Goal: Navigation & Orientation: Find specific page/section

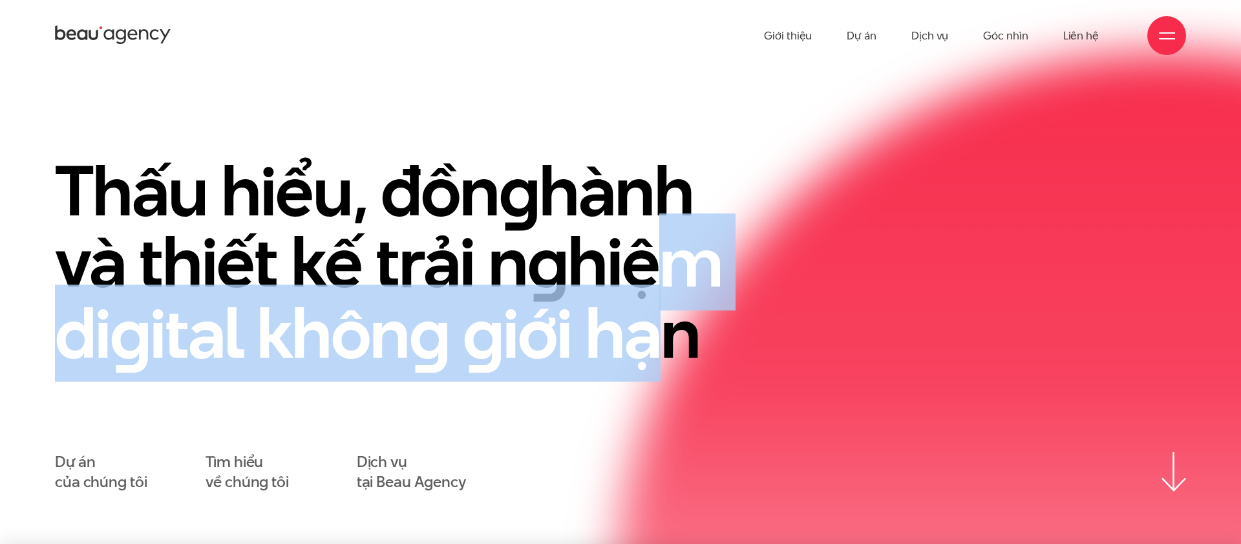
drag, startPoint x: 644, startPoint y: 234, endPoint x: 662, endPoint y: 300, distance: 68.4
click at [662, 300] on h1 "Thấu hiểu, đồn g hành và thiết kế trải n g hiệm di g ital khôn g g iới hạn" at bounding box center [410, 261] width 711 height 213
drag, startPoint x: 662, startPoint y: 300, endPoint x: 618, endPoint y: 296, distance: 44.8
click at [662, 300] on h1 "Thấu hiểu, đồn g hành và thiết kế trải n g hiệm di g ital khôn g g iới hạn" at bounding box center [410, 260] width 711 height 213
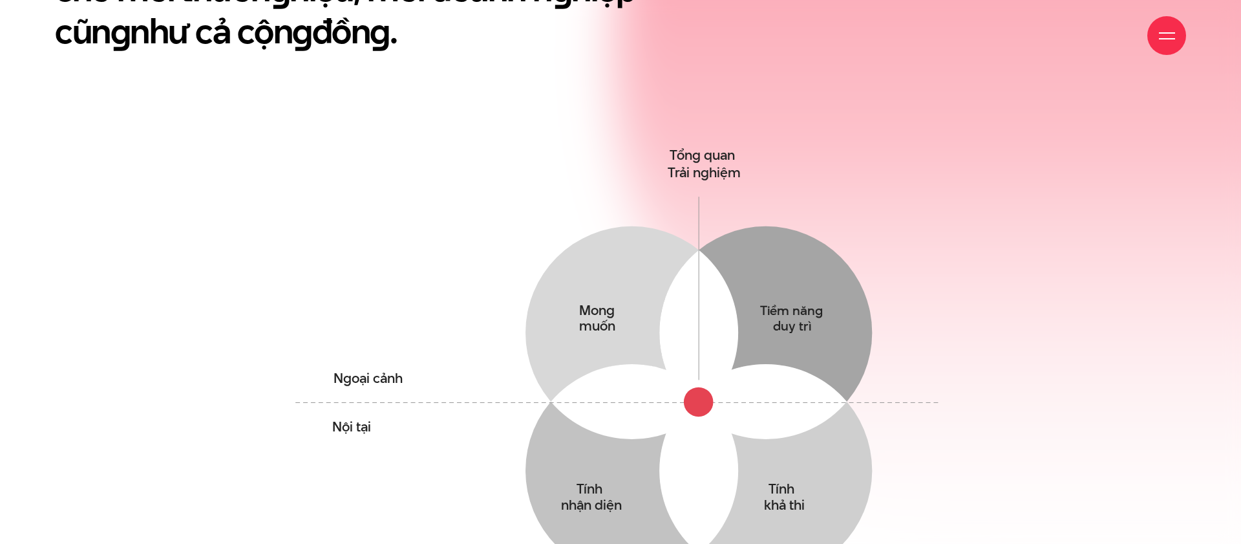
scroll to position [810, 0]
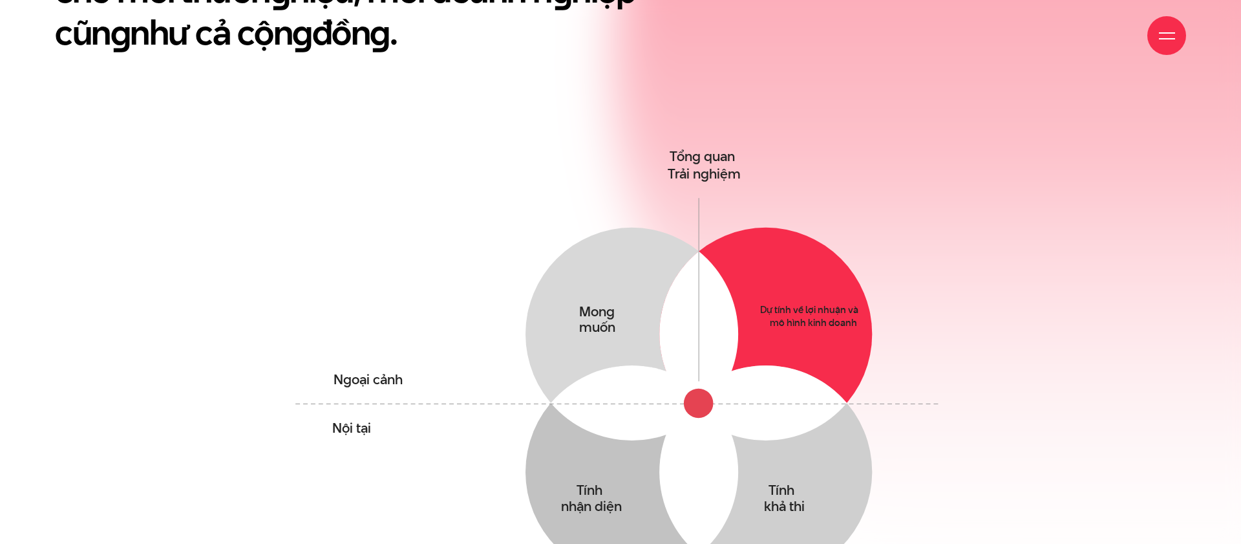
click at [803, 284] on circle at bounding box center [765, 333] width 213 height 213
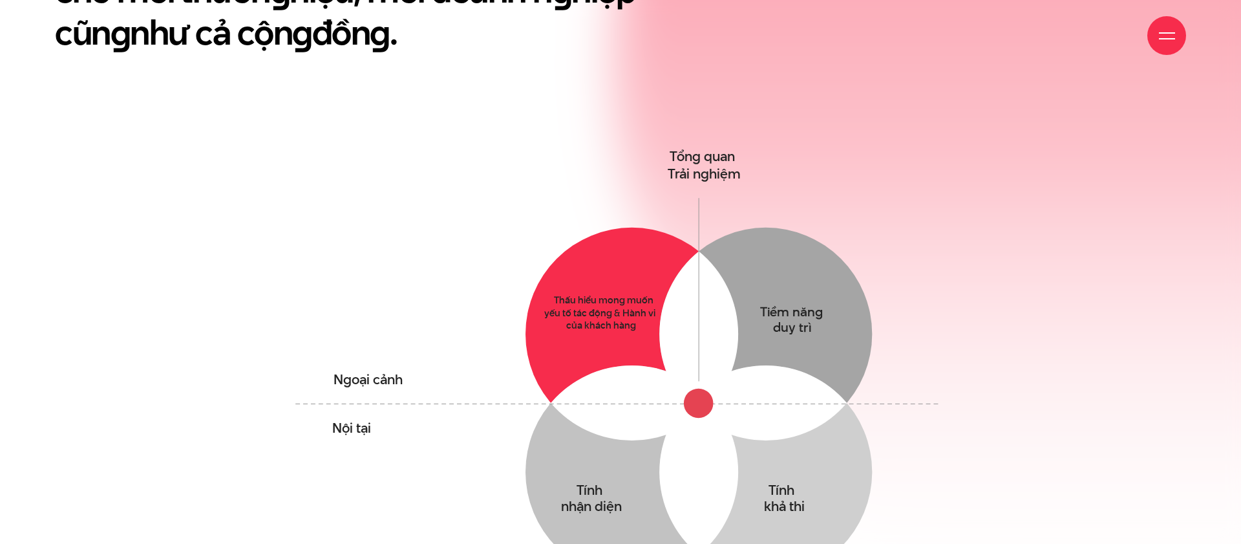
click at [577, 267] on circle at bounding box center [631, 333] width 213 height 213
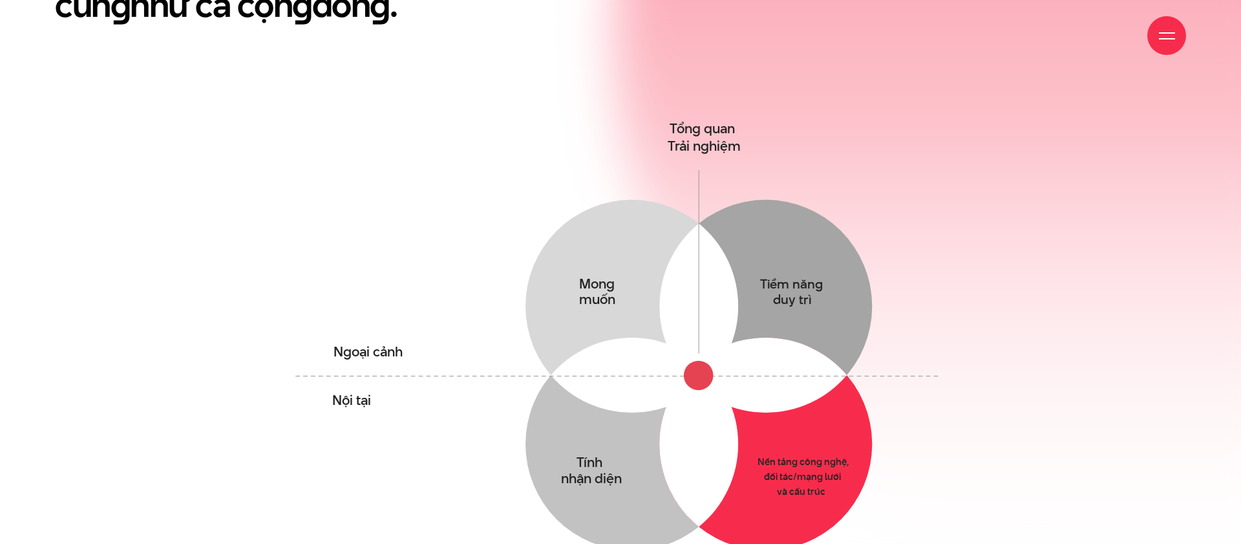
scroll to position [841, 0]
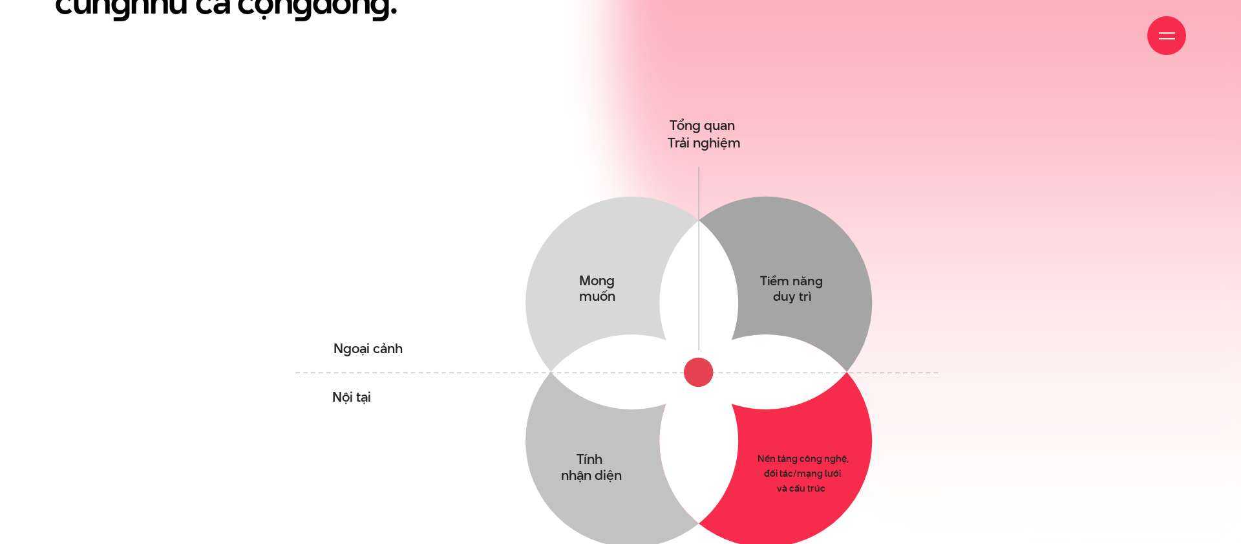
click at [755, 395] on circle at bounding box center [765, 440] width 213 height 213
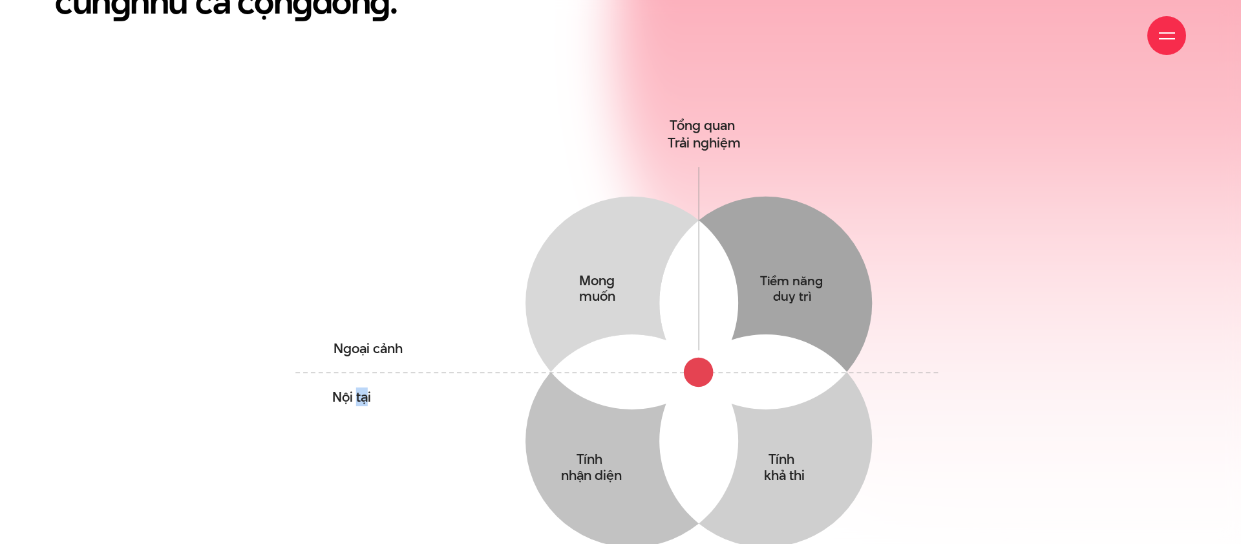
click at [368, 387] on tspan "Nội tại" at bounding box center [351, 396] width 39 height 19
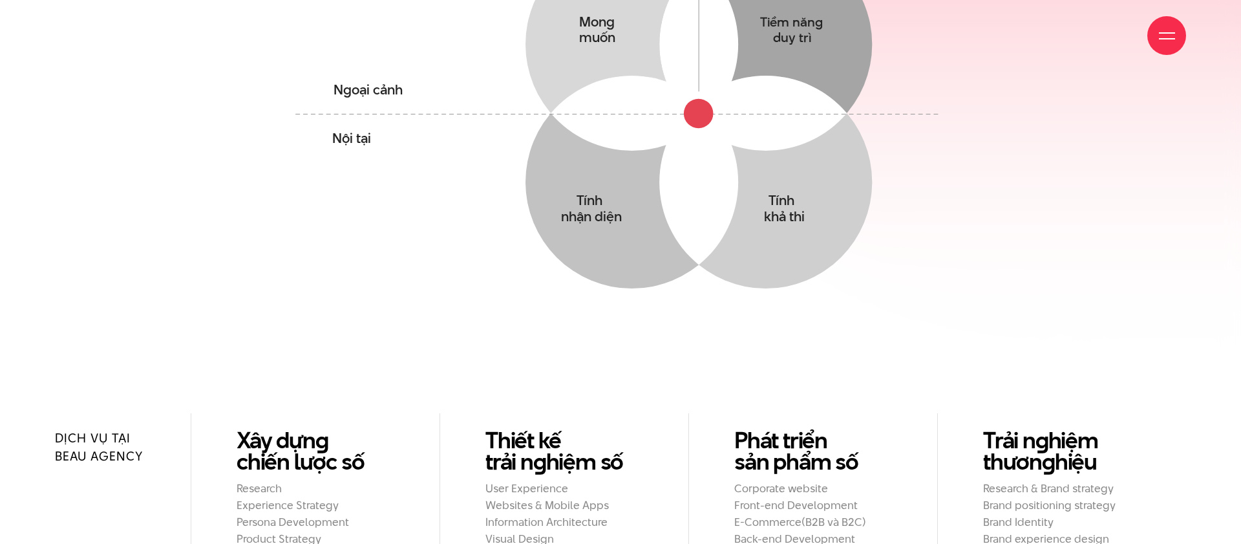
scroll to position [1340, 0]
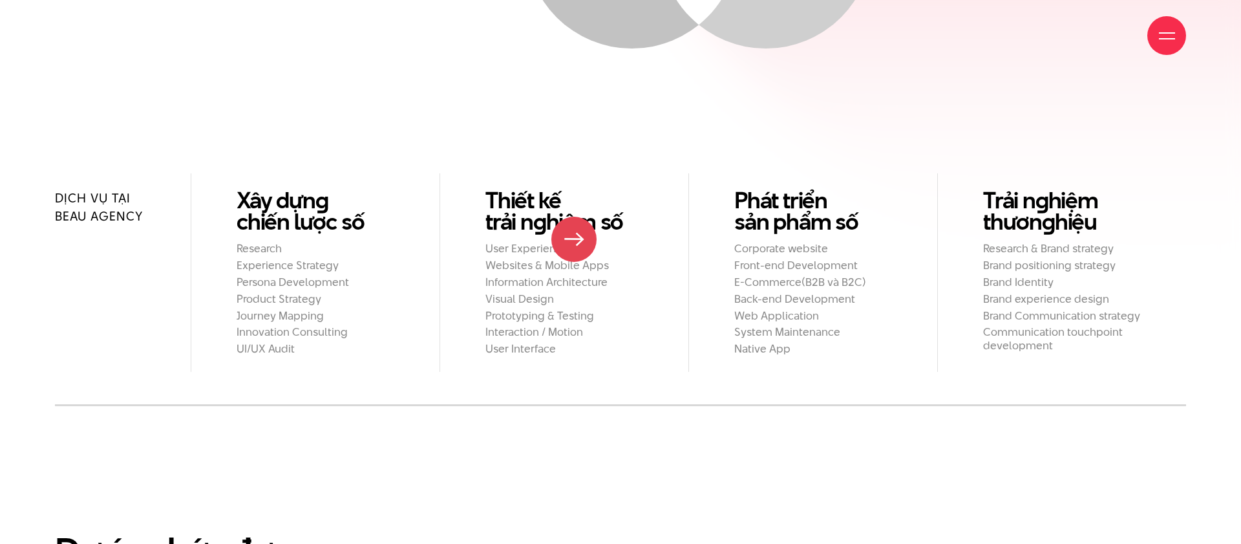
click at [574, 275] on h2 "Information Architecture" at bounding box center [564, 282] width 158 height 14
drag, startPoint x: 673, startPoint y: 374, endPoint x: 674, endPoint y: 381, distance: 7.9
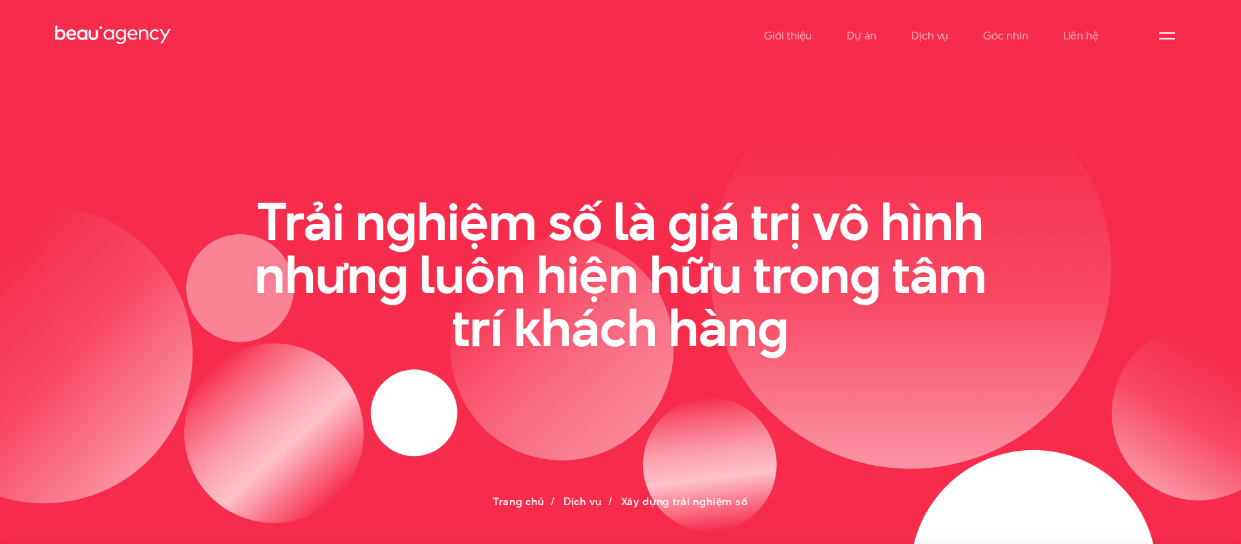
click at [1022, 239] on div "Trải nghiệm số là giá trị vô hình nhưng luôn hiện hữu trong tâm trí khách hàng" at bounding box center [620, 274] width 1163 height 158
